Goal: Task Accomplishment & Management: Manage account settings

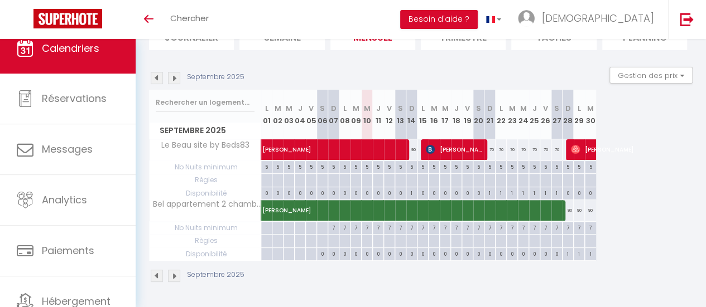
scroll to position [99, 0]
click at [174, 72] on img at bounding box center [174, 78] width 12 height 12
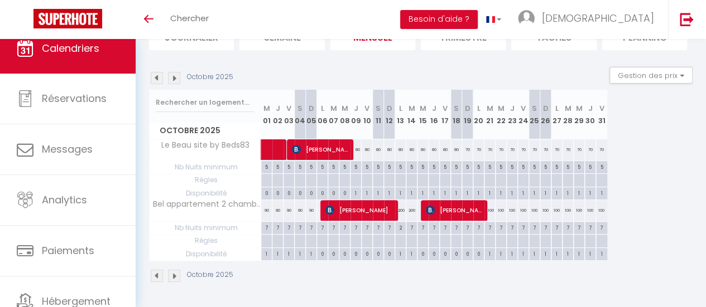
click at [174, 72] on img at bounding box center [174, 78] width 12 height 12
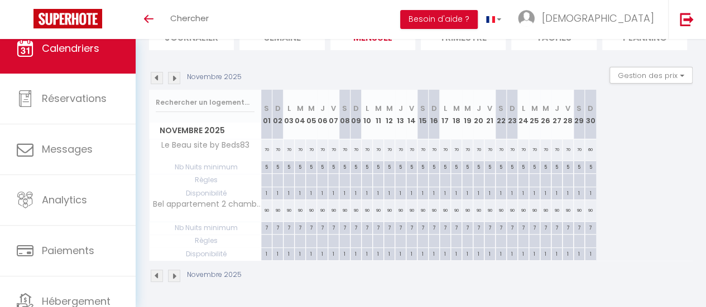
click at [174, 72] on img at bounding box center [174, 78] width 12 height 12
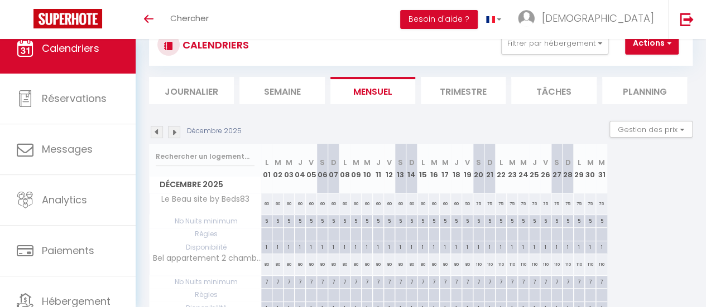
click at [174, 126] on img at bounding box center [174, 132] width 12 height 12
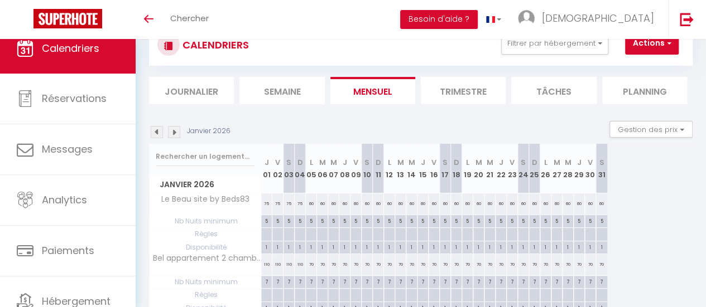
click at [174, 126] on img at bounding box center [174, 132] width 12 height 12
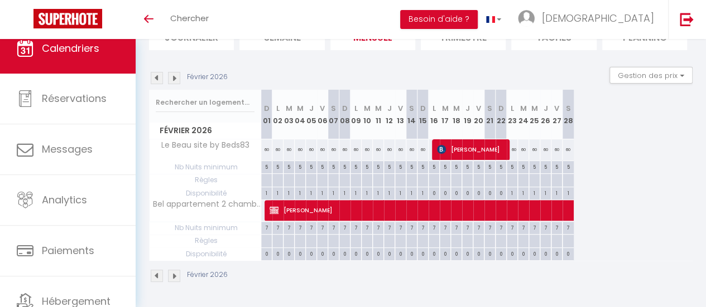
click at [175, 72] on img at bounding box center [174, 78] width 12 height 12
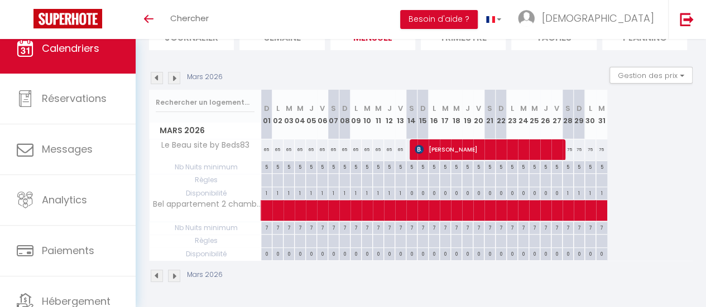
click at [175, 72] on img at bounding box center [174, 78] width 12 height 12
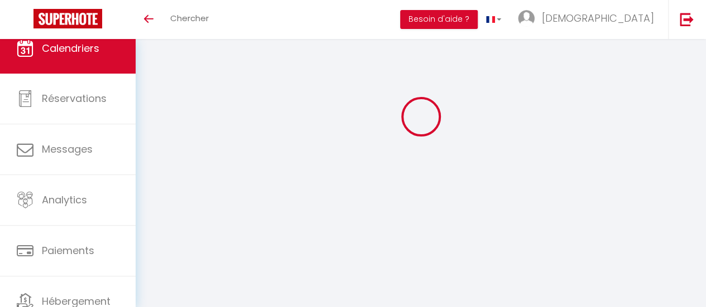
scroll to position [99, 0]
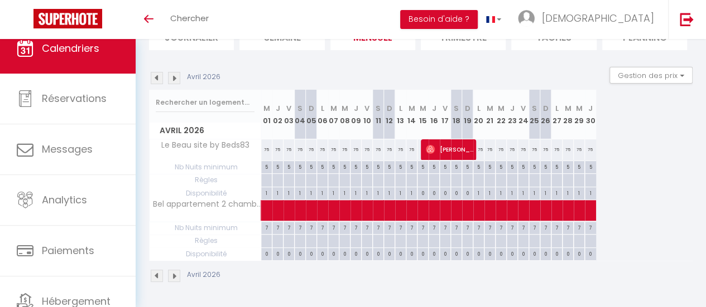
click at [175, 72] on img at bounding box center [174, 78] width 12 height 12
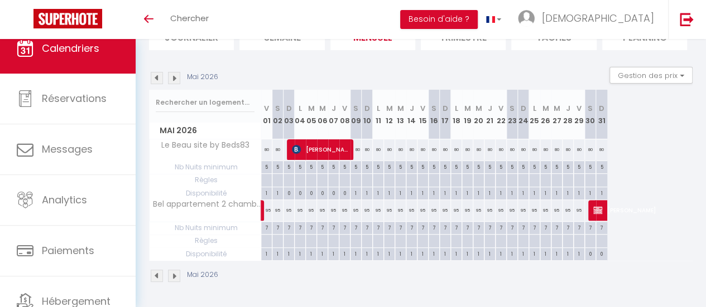
click at [175, 72] on img at bounding box center [174, 78] width 12 height 12
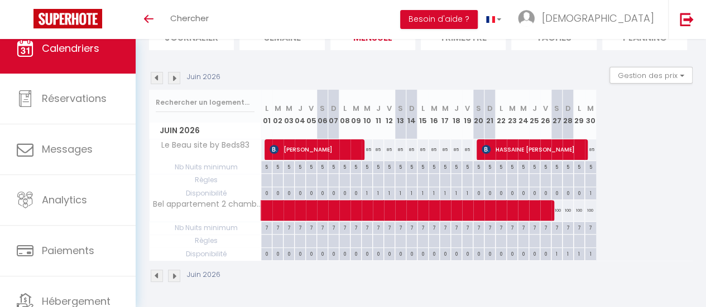
click at [175, 72] on img at bounding box center [174, 78] width 12 height 12
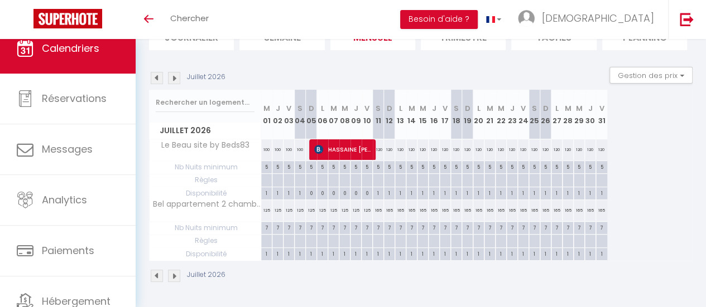
click at [175, 72] on img at bounding box center [174, 78] width 12 height 12
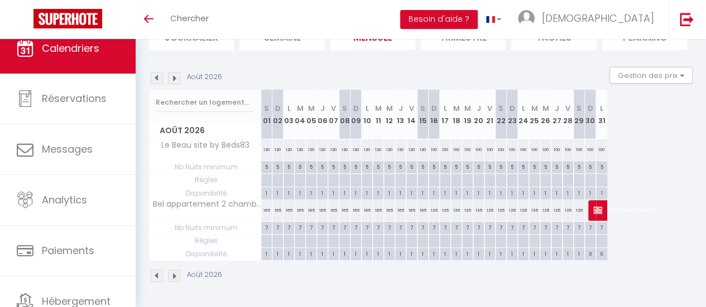
click at [155, 72] on img at bounding box center [157, 78] width 12 height 12
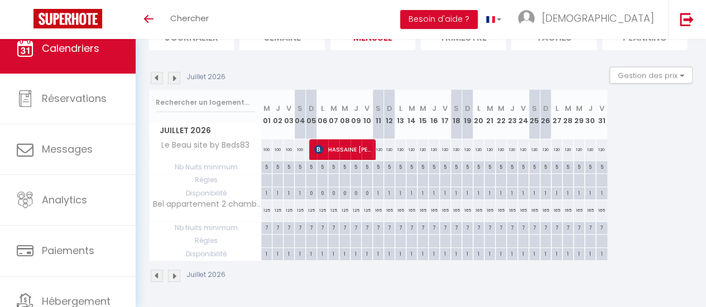
click at [300, 222] on div "7" at bounding box center [300, 227] width 11 height 11
type input "7"
type input "[DATE]"
type input "Dim 05 Juillet 2026"
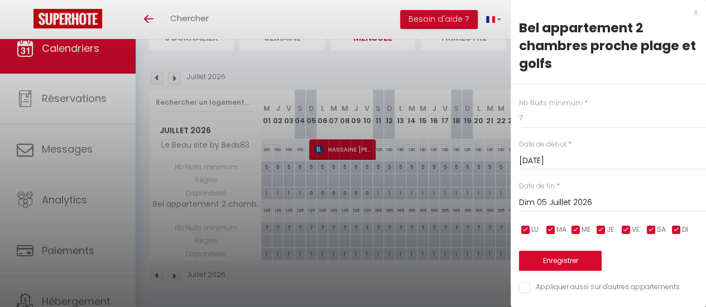
scroll to position [6, 0]
click at [527, 225] on input "checkbox" at bounding box center [525, 230] width 11 height 11
checkbox input "false"
click at [550, 225] on input "checkbox" at bounding box center [550, 230] width 11 height 11
checkbox input "false"
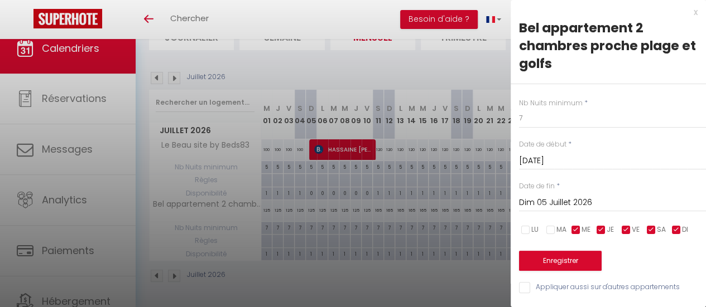
click at [578, 225] on input "checkbox" at bounding box center [575, 230] width 11 height 11
checkbox input "false"
click at [601, 225] on input "checkbox" at bounding box center [600, 230] width 11 height 11
checkbox input "false"
click at [623, 225] on input "checkbox" at bounding box center [625, 230] width 11 height 11
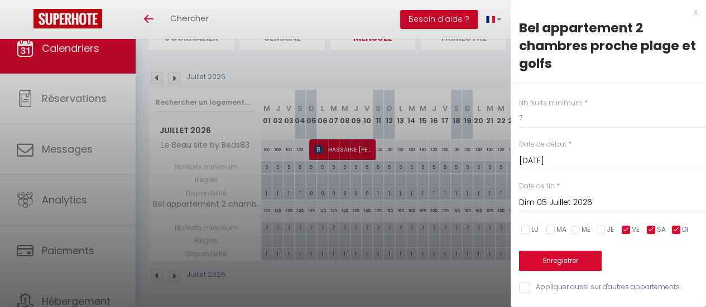
checkbox input "false"
click at [678, 225] on input "checkbox" at bounding box center [676, 230] width 11 height 11
checkbox input "false"
click at [562, 196] on input "Dim 05 Juillet 2026" at bounding box center [612, 203] width 187 height 15
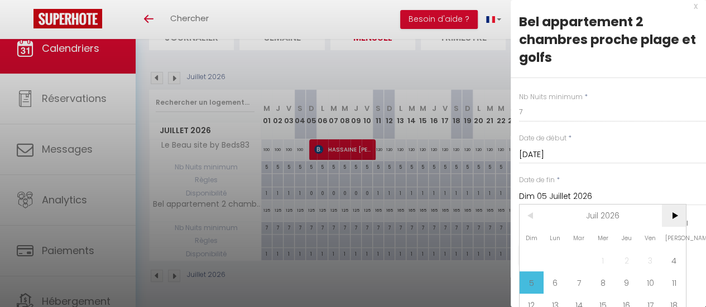
click at [671, 214] on span ">" at bounding box center [674, 216] width 24 height 22
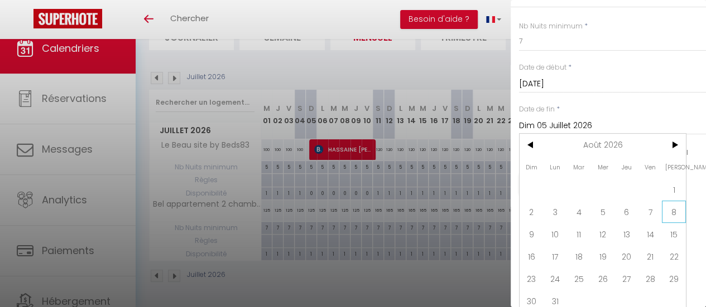
scroll to position [90, 0]
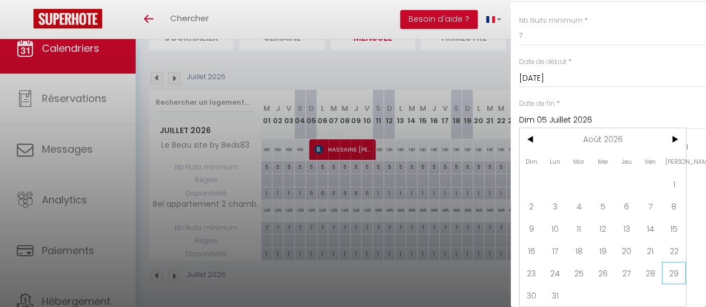
click at [673, 266] on span "29" at bounding box center [674, 273] width 24 height 22
type input "[DATE]"
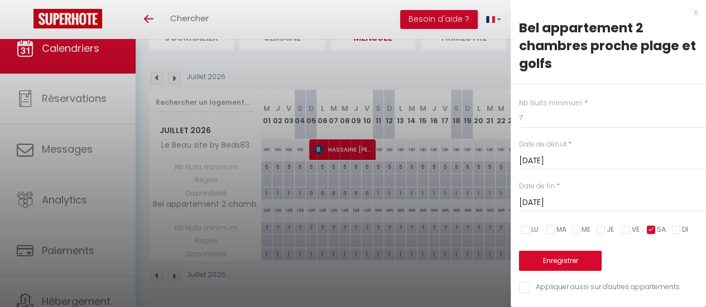
scroll to position [6, 0]
click at [555, 258] on button "Enregistrer" at bounding box center [560, 261] width 83 height 20
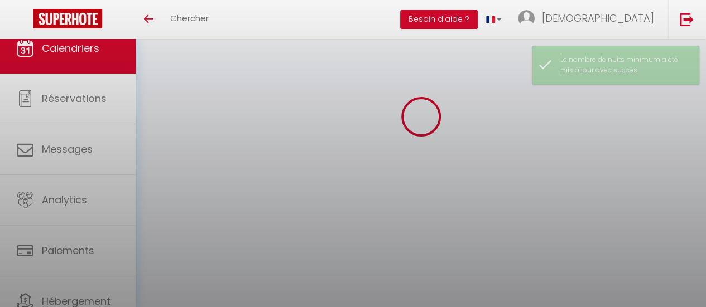
scroll to position [99, 0]
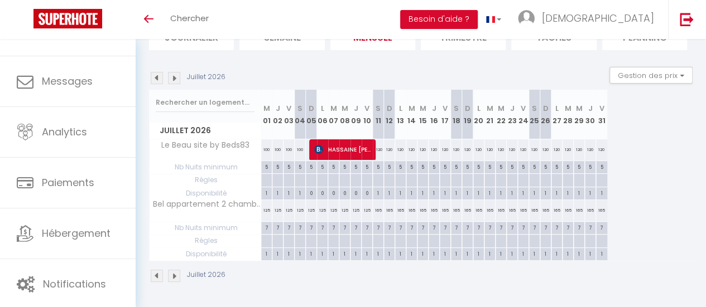
click at [301, 222] on div "7" at bounding box center [300, 227] width 11 height 11
type input "7"
type input "[DATE]"
type input "Dim 05 Juillet 2026"
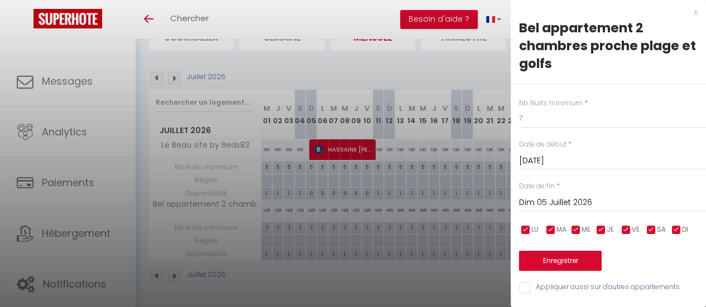
scroll to position [1, 0]
click at [305, 221] on div at bounding box center [353, 153] width 706 height 307
type input "undefined aN undefined NaN"
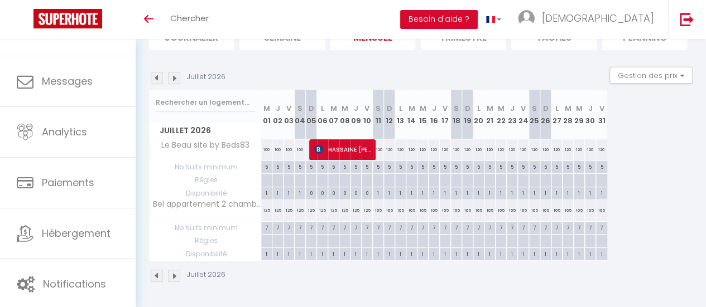
click at [300, 222] on div "7" at bounding box center [300, 227] width 11 height 11
type input "7"
type input "[DATE]"
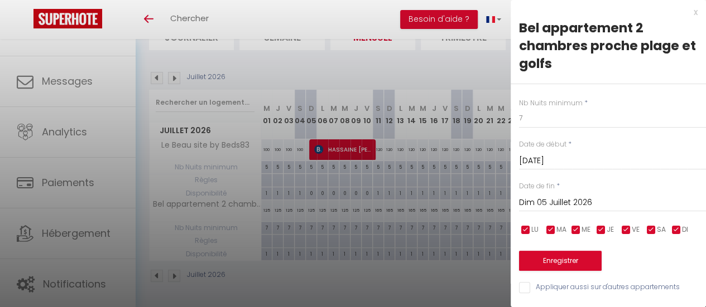
click at [578, 196] on input "Dim 05 Juillet 2026" at bounding box center [612, 203] width 187 height 15
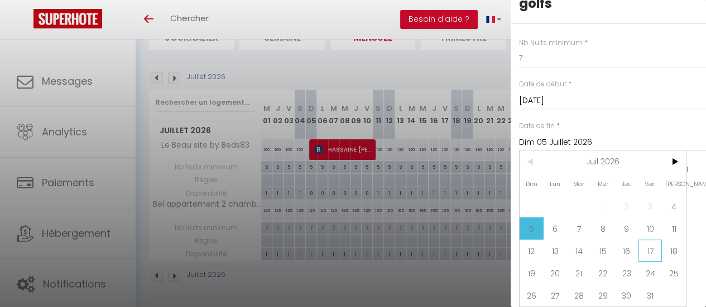
scroll to position [68, 0]
click at [675, 151] on span ">" at bounding box center [674, 162] width 24 height 22
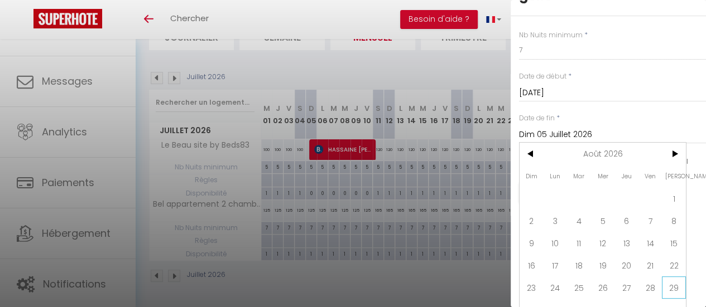
click at [677, 285] on span "29" at bounding box center [674, 288] width 24 height 22
type input "[DATE]"
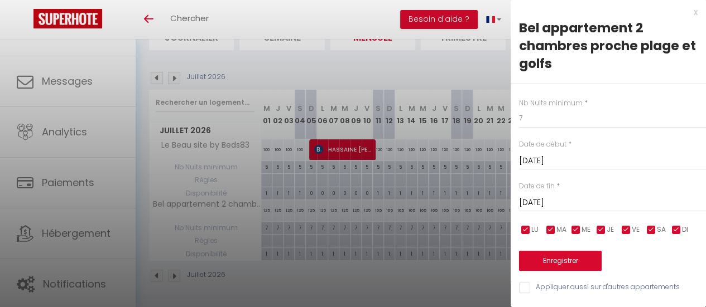
scroll to position [6, 0]
click at [526, 225] on input "checkbox" at bounding box center [525, 230] width 11 height 11
checkbox input "false"
click at [550, 226] on input "checkbox" at bounding box center [550, 230] width 11 height 11
checkbox input "false"
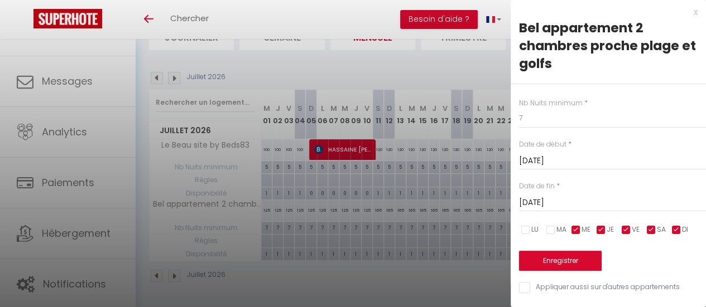
click at [573, 225] on input "checkbox" at bounding box center [575, 230] width 11 height 11
checkbox input "false"
click at [603, 225] on input "checkbox" at bounding box center [600, 230] width 11 height 11
checkbox input "false"
click at [623, 225] on input "checkbox" at bounding box center [625, 230] width 11 height 11
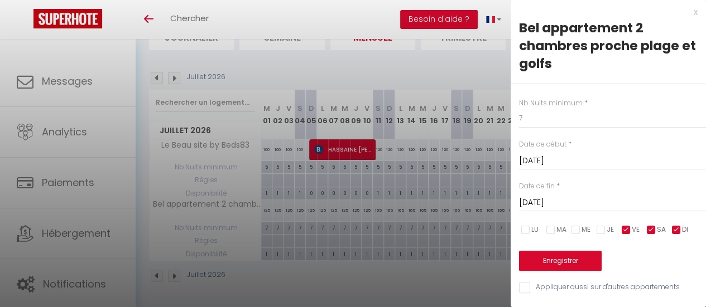
checkbox input "false"
click at [676, 225] on input "checkbox" at bounding box center [676, 230] width 11 height 11
checkbox input "false"
click at [559, 254] on button "Enregistrer" at bounding box center [560, 261] width 83 height 20
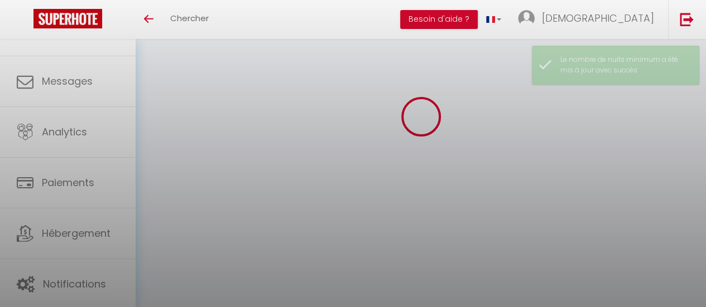
scroll to position [99, 0]
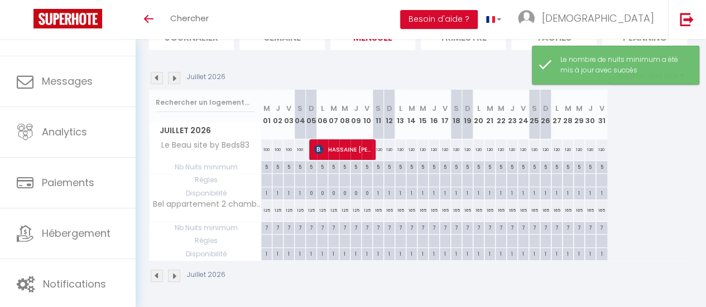
click at [299, 235] on div at bounding box center [299, 241] width 11 height 13
type input "[DATE]"
type input "Dim 05 Juillet 2026"
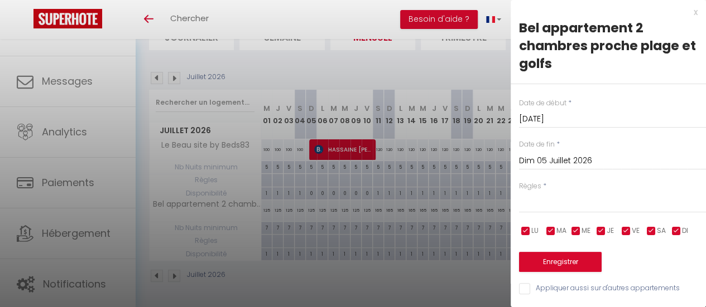
scroll to position [7, 0]
click at [545, 193] on select "Aucun No Checkin No Checkout Pas d'arrivée / Pas de départ" at bounding box center [612, 202] width 187 height 21
click at [551, 192] on select "Aucun No Checkin No Checkout Pas d'arrivée / Pas de départ" at bounding box center [612, 202] width 187 height 21
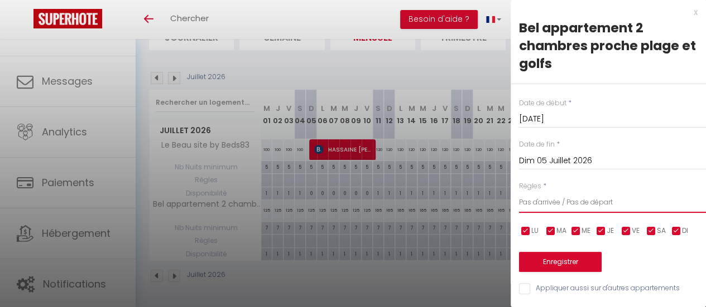
click at [519, 192] on select "Aucun No Checkin No Checkout Pas d'arrivée / Pas de départ" at bounding box center [612, 202] width 187 height 21
click at [533, 181] on label "Règles" at bounding box center [530, 186] width 22 height 11
click at [541, 192] on select "Aucun No Checkin No Checkout Pas d'arrivée / Pas de départ" at bounding box center [612, 202] width 187 height 21
select select "0"
click at [519, 192] on select "Aucun No Checkin No Checkout Pas d'arrivée / Pas de départ" at bounding box center [612, 202] width 187 height 21
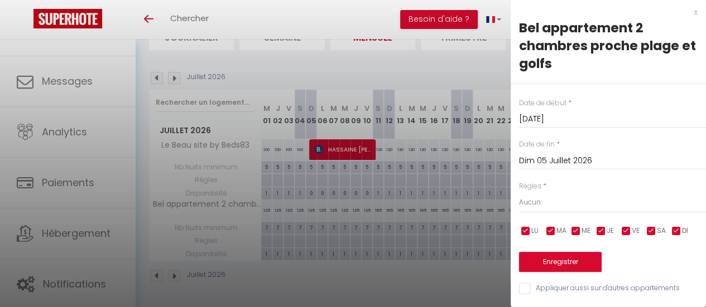
click at [301, 251] on div at bounding box center [353, 153] width 706 height 307
type input "undefined aN undefined NaN"
select select
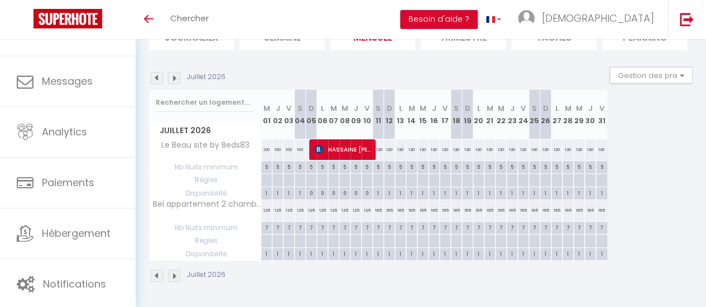
click at [298, 235] on div at bounding box center [299, 241] width 11 height 13
type input "[DATE]"
type input "Dim 05 Juillet 2026"
select select
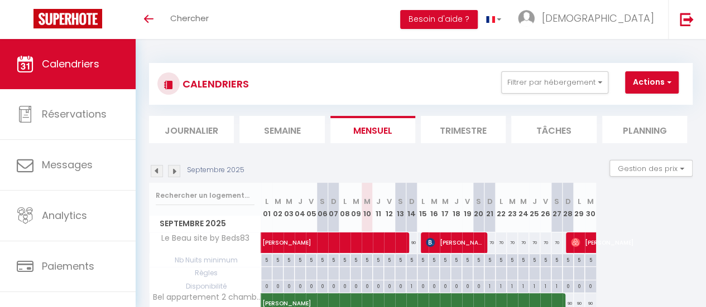
click at [176, 172] on img at bounding box center [174, 171] width 12 height 12
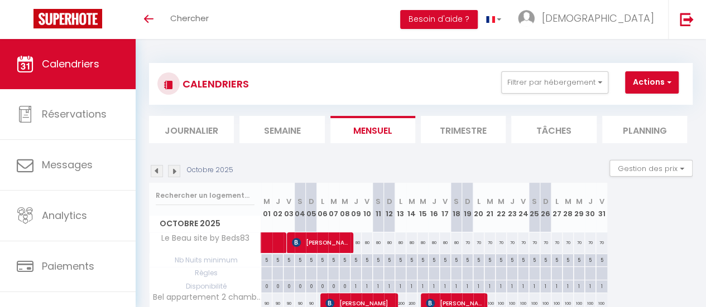
click at [176, 172] on img at bounding box center [174, 171] width 12 height 12
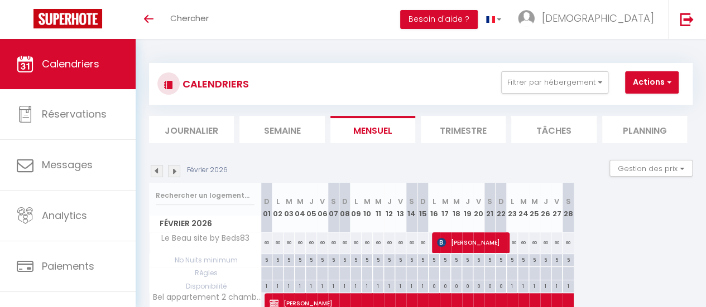
click at [176, 172] on img at bounding box center [174, 171] width 12 height 12
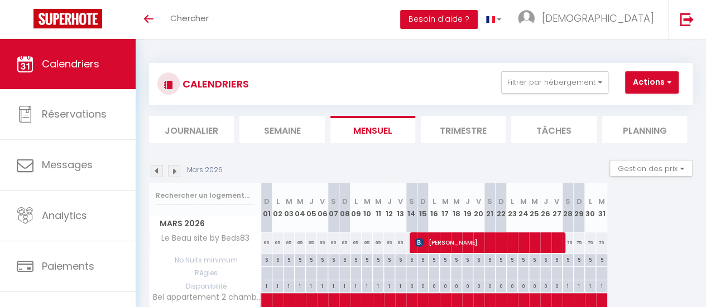
click at [176, 172] on img at bounding box center [174, 171] width 12 height 12
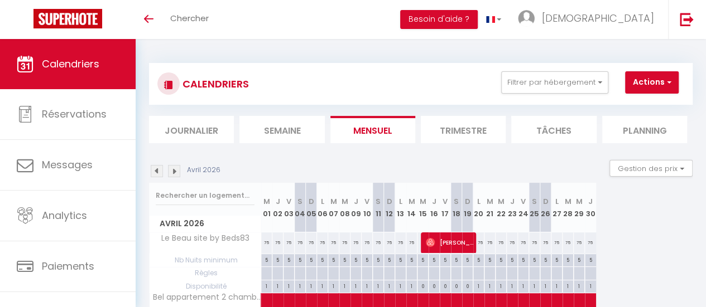
click at [176, 172] on img at bounding box center [174, 171] width 12 height 12
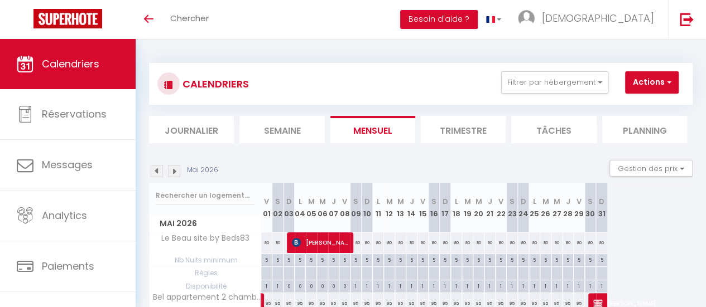
click at [176, 172] on img at bounding box center [174, 171] width 12 height 12
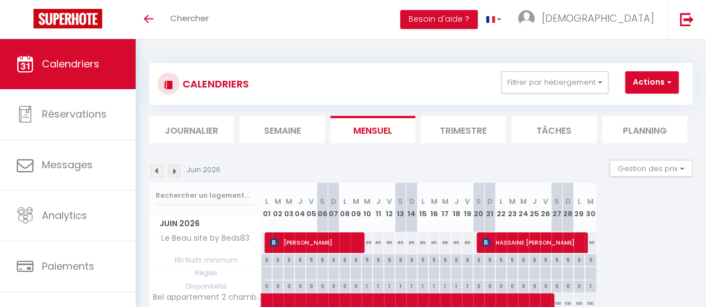
click at [176, 172] on img at bounding box center [174, 171] width 12 height 12
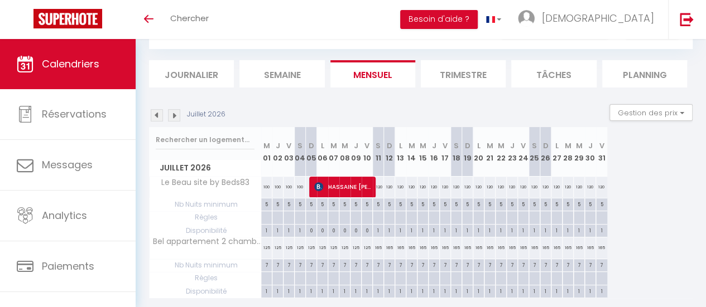
scroll to position [99, 0]
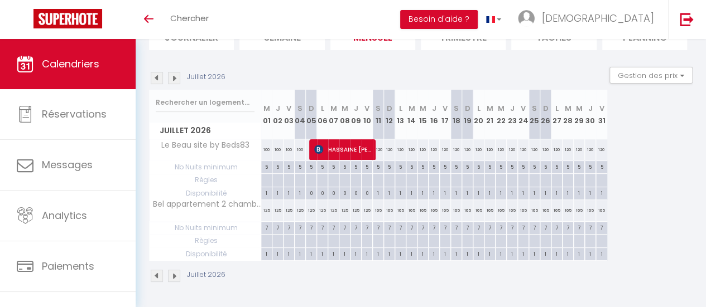
click at [299, 226] on div "7" at bounding box center [299, 228] width 11 height 13
type input "7"
type input "[DATE]"
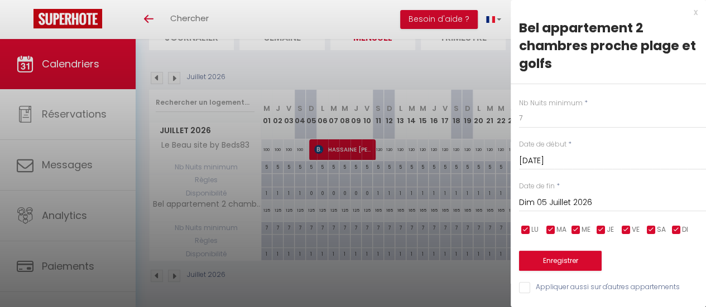
click at [565, 200] on input "Dim 05 Juillet 2026" at bounding box center [612, 203] width 187 height 15
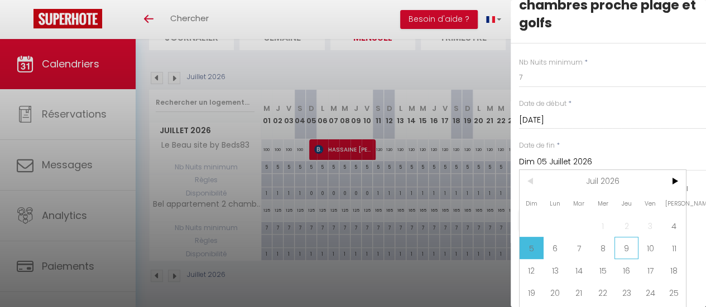
scroll to position [56, 0]
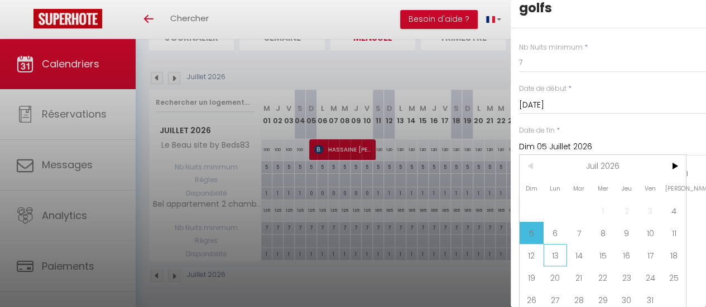
click at [556, 256] on span "13" at bounding box center [555, 255] width 24 height 22
type input "Lun 13 Juillet 2026"
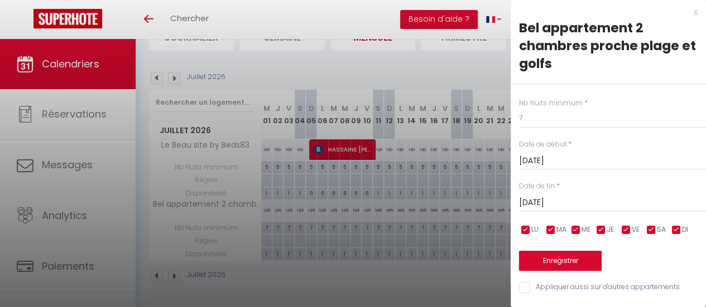
scroll to position [6, 0]
click at [379, 285] on div at bounding box center [353, 153] width 706 height 307
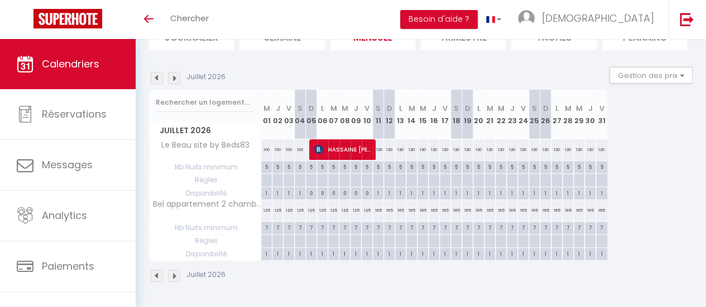
click at [312, 222] on div "7" at bounding box center [311, 227] width 11 height 11
type input "7"
type input "Dim 05 Juillet 2026"
type input "Lun 06 Juillet 2026"
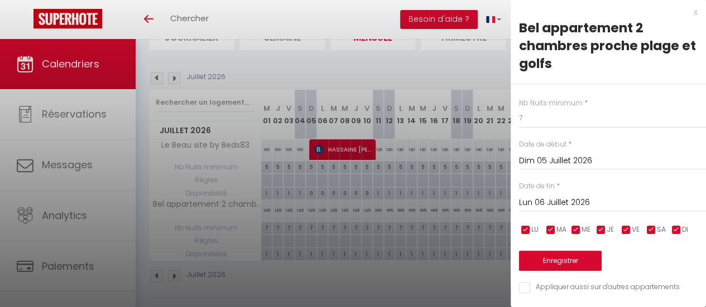
click at [625, 225] on input "checkbox" at bounding box center [625, 230] width 11 height 11
checkbox input "true"
click at [402, 61] on div at bounding box center [353, 153] width 706 height 307
